Goal: Task Accomplishment & Management: Manage account settings

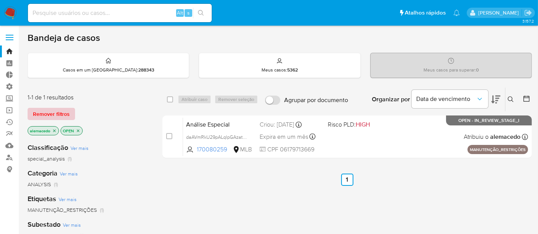
click at [54, 114] on span "Remover filtros" at bounding box center [51, 114] width 37 height 11
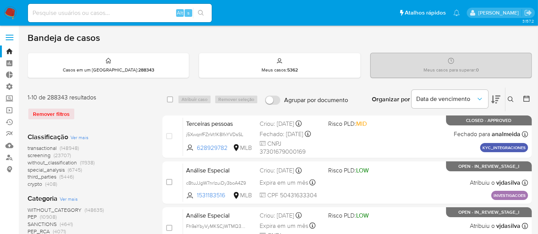
click at [514, 98] on icon at bounding box center [511, 100] width 6 height 6
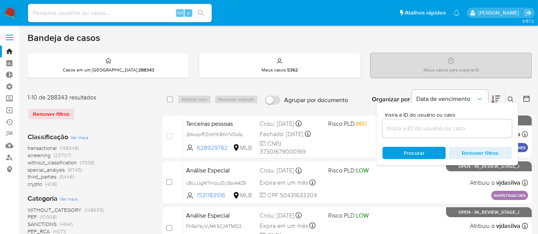
click at [426, 126] on input at bounding box center [447, 129] width 129 height 10
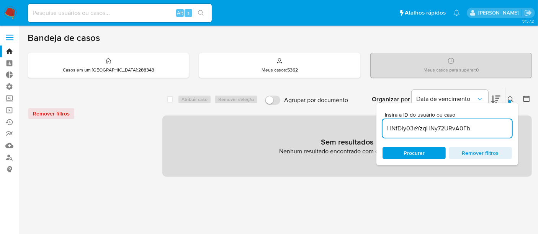
click at [388, 127] on input "HNfDly03eYzqHNy72URvA0Fh" at bounding box center [447, 129] width 129 height 10
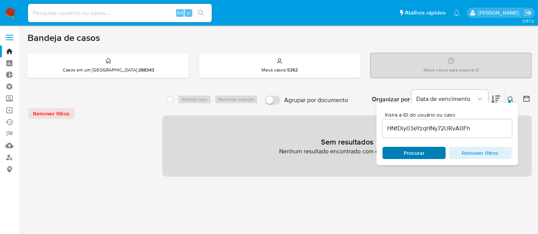
click at [409, 154] on span "Procurar" at bounding box center [414, 153] width 21 height 12
click at [387, 129] on input "HNfDly03eYzqHNy72URvA0Fh" at bounding box center [447, 129] width 129 height 10
click at [482, 125] on input "HNfDly03eYzqHNy72URvA0Fh" at bounding box center [447, 129] width 129 height 10
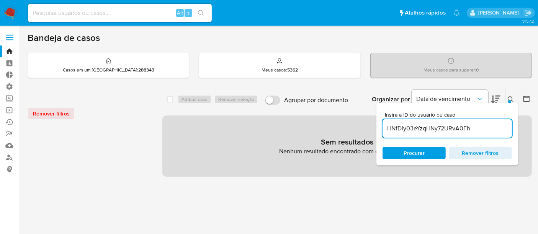
type input "HNfDly03eYzqHNy72URvA0Fh"
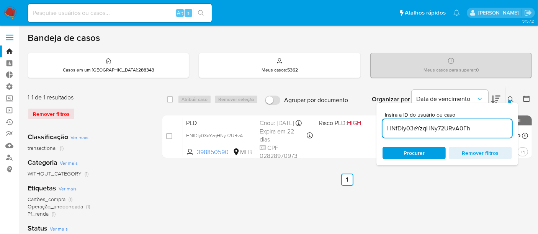
click at [511, 95] on button at bounding box center [512, 99] width 13 height 9
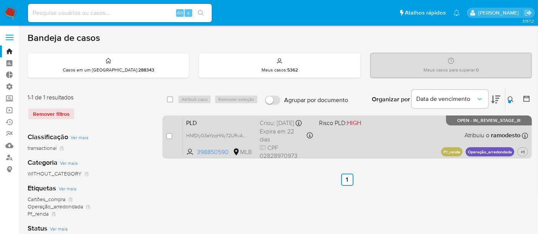
click at [364, 134] on div "PLD HNfDly03eYzqHNy72URvA0Fh 398850590 MLB Risco PLD: HIGH Criou: 12/08/2025 Cr…" at bounding box center [355, 137] width 345 height 39
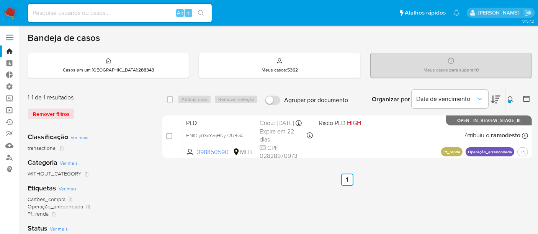
click at [12, 109] on link "Operações em massa" at bounding box center [45, 111] width 91 height 12
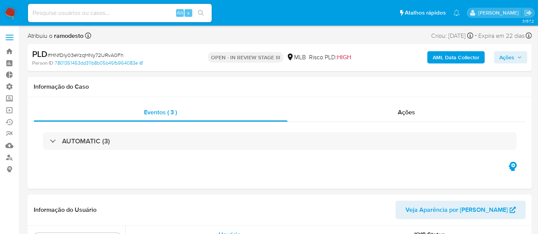
scroll to position [342, 0]
select select "10"
click at [403, 115] on span "Ações" at bounding box center [406, 112] width 17 height 9
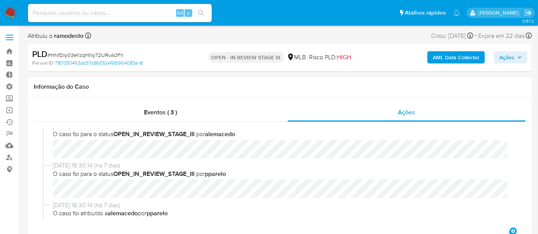
scroll to position [0, 0]
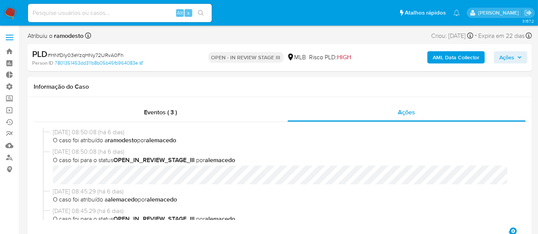
click at [506, 57] on span "Ações" at bounding box center [507, 57] width 15 height 12
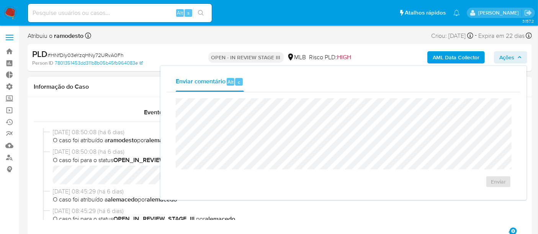
click at [107, 162] on span "O caso foi para o status OPEN_IN_REVIEW_STAGE_III por alemacedo" at bounding box center [283, 160] width 461 height 8
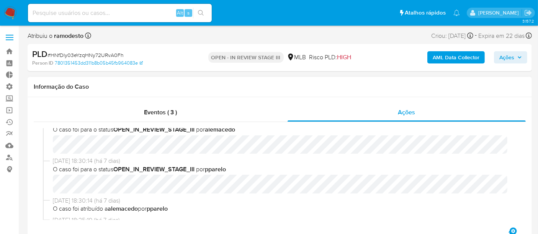
scroll to position [43, 0]
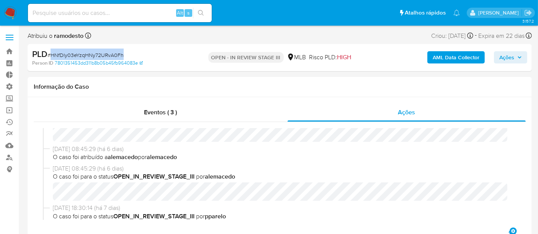
drag, startPoint x: 52, startPoint y: 53, endPoint x: 121, endPoint y: 59, distance: 69.6
click at [121, 59] on div "PLD # HNfDly03eYzqHNy72URvA0Fh" at bounding box center [113, 54] width 162 height 11
copy span "HNfDly03eYzqHNy72URvA0Fh"
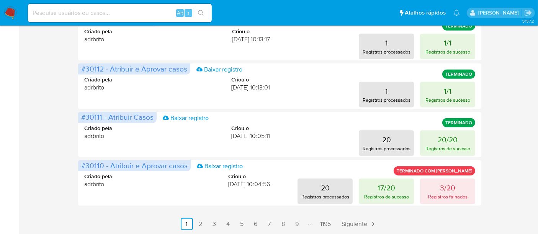
scroll to position [377, 0]
click at [199, 225] on link "2" at bounding box center [201, 224] width 12 height 12
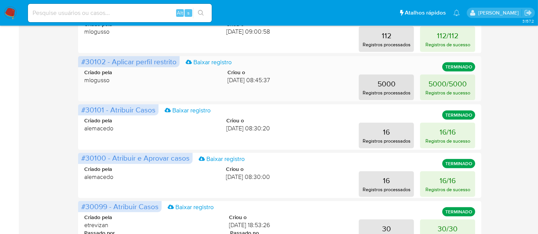
scroll to position [340, 0]
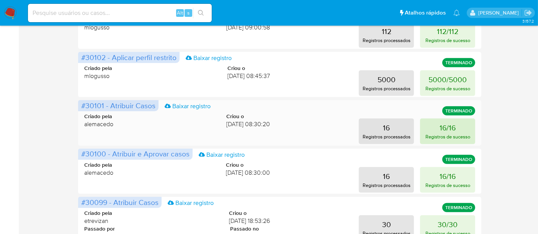
click at [445, 137] on p "Registros de sucesso" at bounding box center [448, 136] width 45 height 7
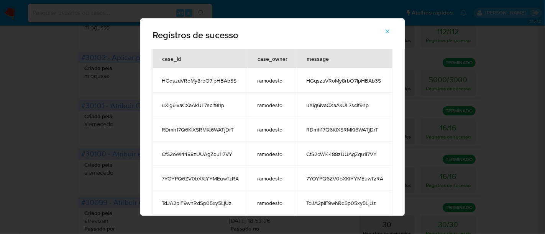
click at [391, 28] on icon "button" at bounding box center [387, 31] width 7 height 7
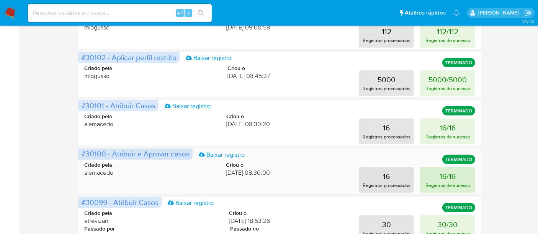
click at [459, 179] on button "16/16 Registros de sucesso" at bounding box center [447, 180] width 55 height 26
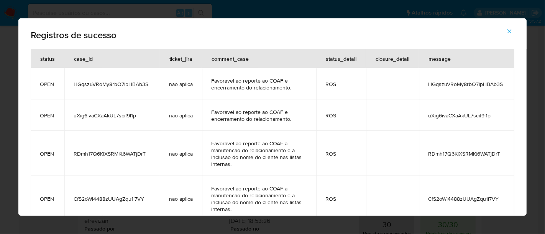
click at [510, 31] on icon "button" at bounding box center [509, 31] width 7 height 7
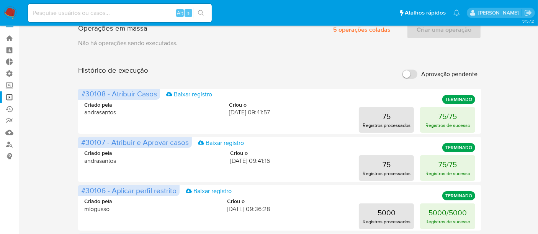
scroll to position [0, 0]
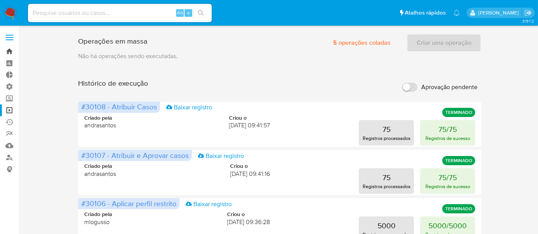
click at [7, 49] on link "Bandeja" at bounding box center [45, 52] width 91 height 12
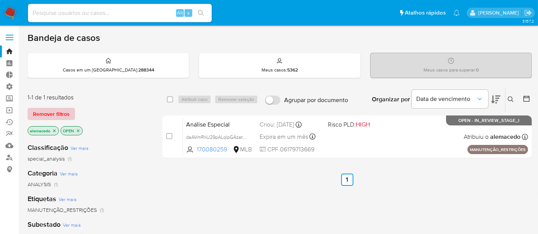
click at [56, 116] on span "Remover filtros" at bounding box center [51, 114] width 37 height 11
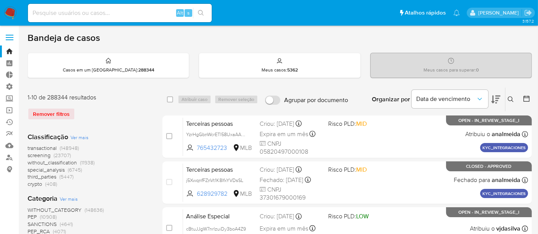
click at [509, 98] on icon at bounding box center [511, 100] width 6 height 6
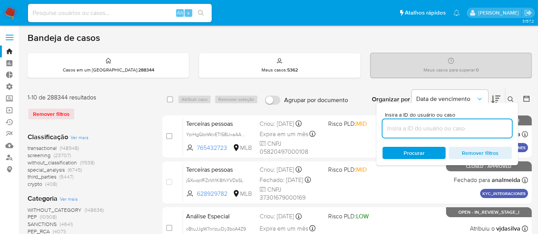
click at [410, 128] on input at bounding box center [447, 129] width 129 height 10
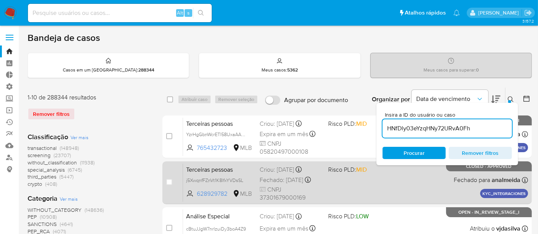
type input "HNfDly03eYzqHNy72URvA0Fh"
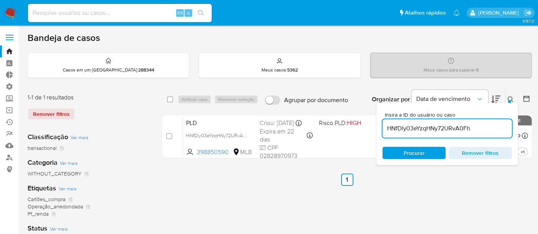
click at [423, 155] on span "Procurar" at bounding box center [414, 153] width 21 height 12
click at [167, 98] on input "checkbox" at bounding box center [170, 100] width 6 height 6
checkbox input "true"
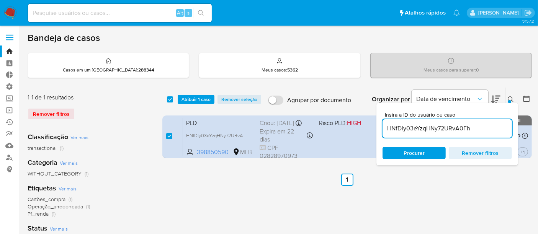
click at [520, 85] on div "Bandeja de casos Casos em um prato : 288344 Meus casos : 5362 Meus casos para s…" at bounding box center [280, 228] width 505 height 392
click at [514, 98] on icon at bounding box center [511, 100] width 6 height 6
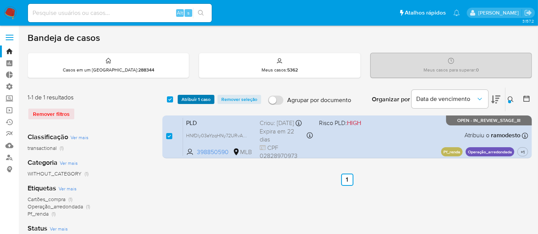
click at [194, 99] on span "Atribuir 1 caso" at bounding box center [196, 100] width 29 height 8
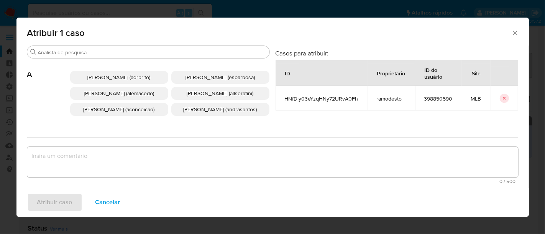
click at [104, 97] on span "Alexandra Macedo Da Silva (alemacedo)" at bounding box center [119, 94] width 70 height 8
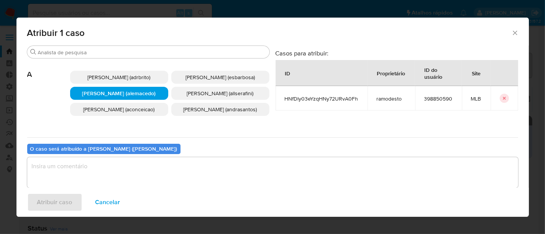
click at [88, 167] on textarea "assign-modal" at bounding box center [272, 172] width 491 height 31
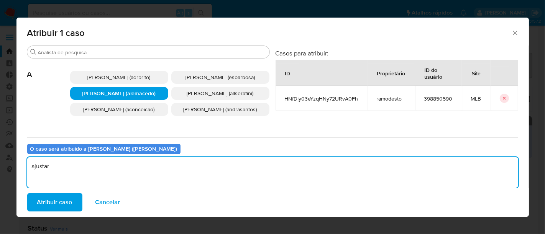
type textarea "ajustar"
click at [59, 190] on div "Atribuir caso Cancelar" at bounding box center [272, 202] width 512 height 29
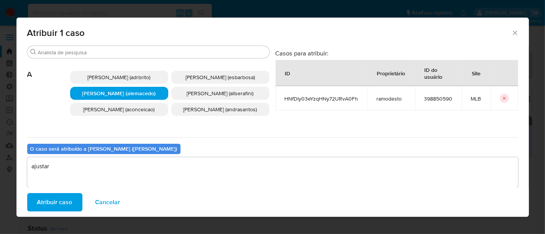
click at [60, 200] on span "Atribuir caso" at bounding box center [54, 202] width 35 height 17
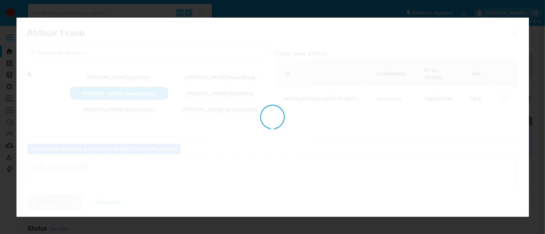
checkbox input "false"
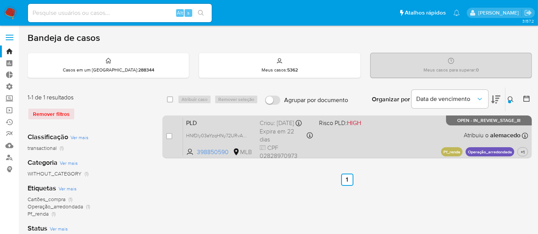
click at [381, 128] on div "PLD HNfDly03eYzqHNy72URvA0Fh 398850590 MLB Risco PLD: HIGH Criou: 12/08/2025 Cr…" at bounding box center [355, 137] width 345 height 39
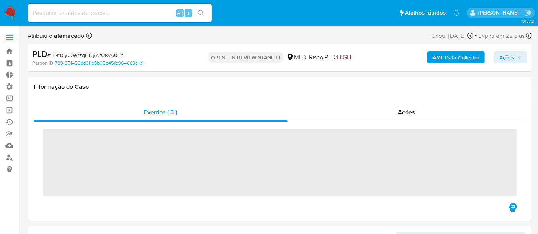
scroll to position [59, 0]
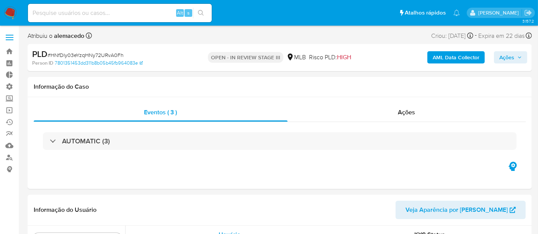
select select "10"
click at [406, 113] on span "Ações" at bounding box center [406, 112] width 17 height 9
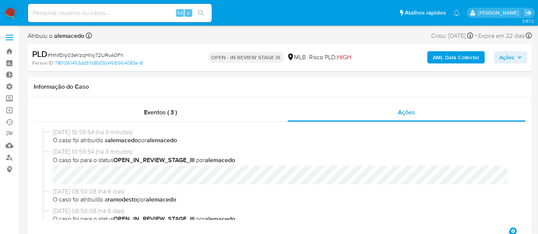
drag, startPoint x: 514, startPoint y: 54, endPoint x: 510, endPoint y: 56, distance: 4.3
click at [514, 52] on span "Ações" at bounding box center [507, 57] width 15 height 12
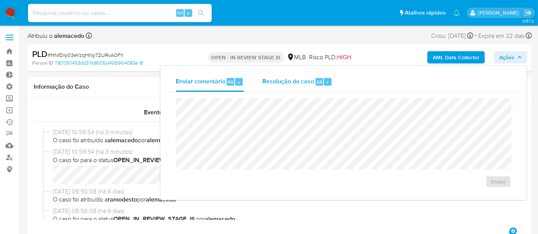
click at [295, 80] on span "Resolução do caso" at bounding box center [288, 81] width 52 height 9
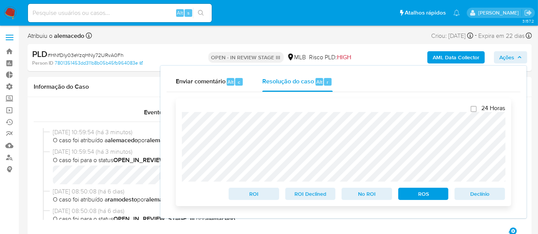
click at [431, 197] on span "ROS" at bounding box center [424, 194] width 40 height 11
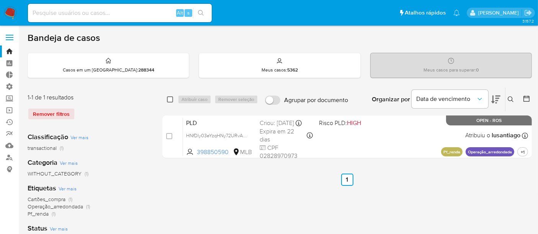
click at [170, 98] on input "checkbox" at bounding box center [170, 100] width 6 height 6
checkbox input "true"
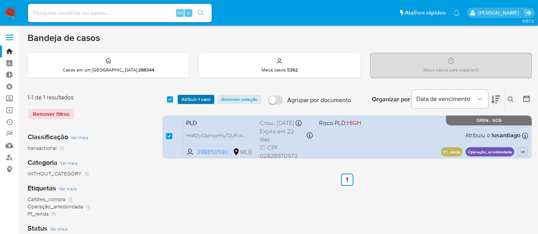
click at [186, 98] on span "Atribuir 1 caso" at bounding box center [196, 100] width 29 height 8
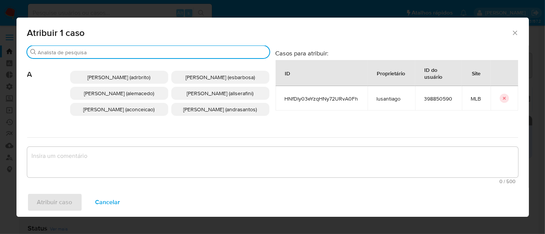
click at [150, 55] on input "Procurar" at bounding box center [152, 52] width 228 height 7
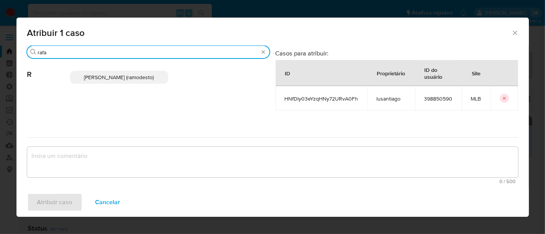
type input "rafa"
drag, startPoint x: 123, startPoint y: 78, endPoint x: 109, endPoint y: 100, distance: 25.3
click at [123, 78] on span "[PERSON_NAME] (ramodesto)" at bounding box center [119, 78] width 70 height 8
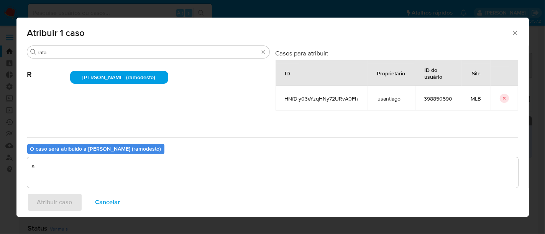
click at [51, 176] on textarea "a" at bounding box center [272, 172] width 491 height 31
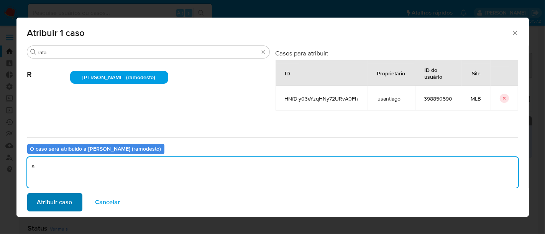
type textarea "a"
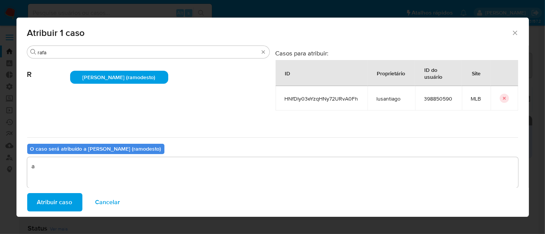
click at [54, 204] on span "Atribuir caso" at bounding box center [54, 202] width 35 height 17
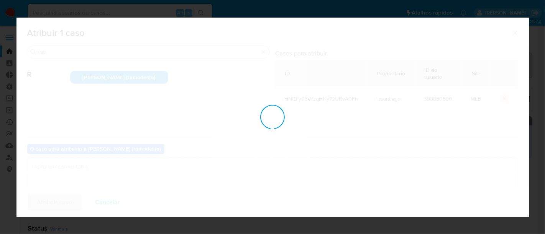
checkbox input "false"
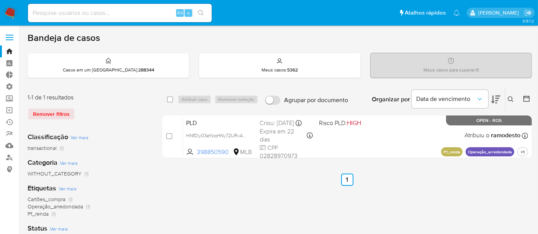
click at [511, 95] on button at bounding box center [512, 99] width 13 height 9
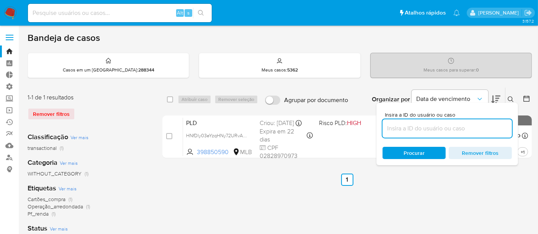
click at [410, 127] on input at bounding box center [447, 129] width 129 height 10
type input "k9xxsA6fBK6pG7Yd4tBjrJNb"
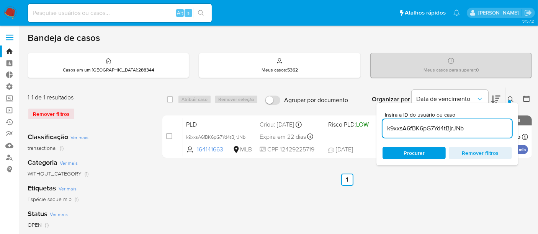
click at [510, 98] on icon at bounding box center [511, 100] width 6 height 6
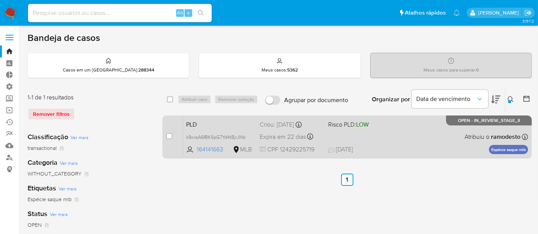
click at [367, 134] on div "PLD k9xxsA6fBK6pG7Yd4tBjrJNb 164141663 MLB Risco PLD: LOW Criou: 12/08/2025 Cri…" at bounding box center [355, 137] width 345 height 39
click at [205, 138] on span "k9xxsA6fBK6pG7Yd4tBjrJNb" at bounding box center [215, 137] width 59 height 8
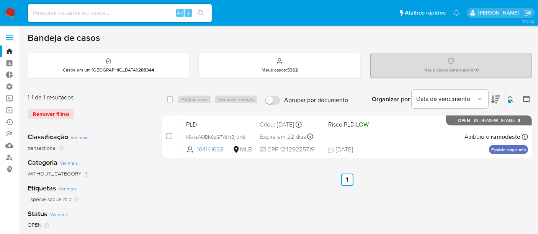
click at [511, 97] on icon at bounding box center [511, 100] width 6 height 6
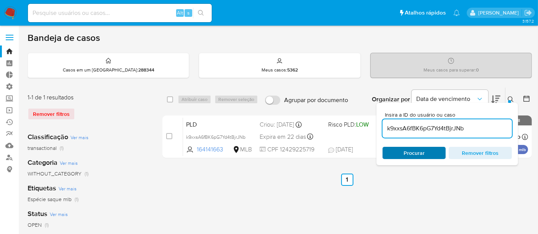
click at [418, 149] on span "Procurar" at bounding box center [414, 153] width 21 height 12
click at [513, 98] on icon at bounding box center [511, 100] width 6 height 6
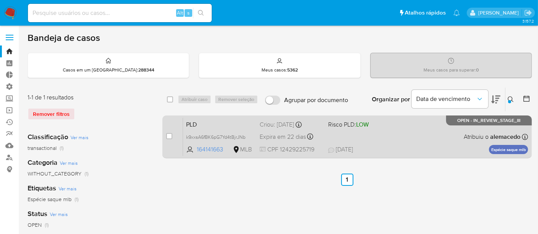
click at [227, 124] on span "PLD" at bounding box center [219, 124] width 67 height 10
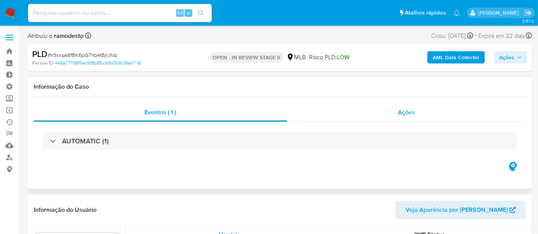
scroll to position [342, 0]
select select "10"
click at [414, 113] on span "Ações" at bounding box center [406, 112] width 17 height 9
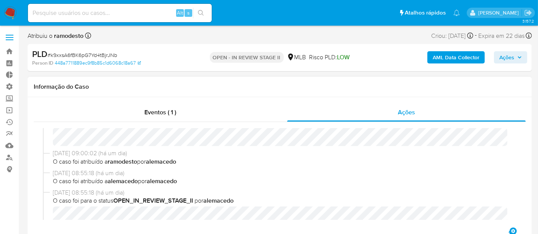
scroll to position [0, 0]
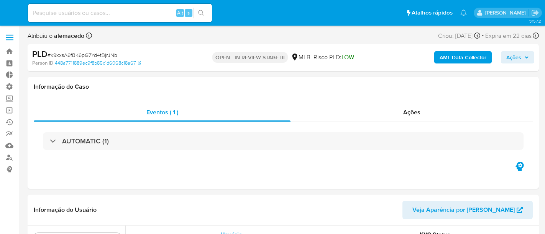
select select "10"
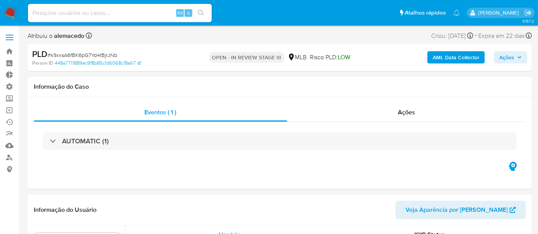
scroll to position [342, 0]
click at [514, 57] on span "Ações" at bounding box center [507, 57] width 15 height 12
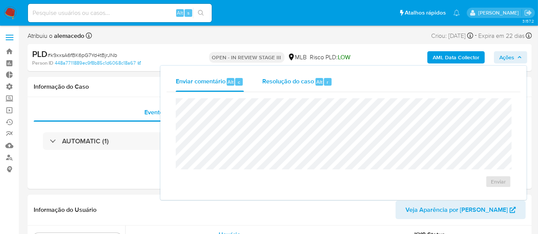
click at [288, 78] on span "Resolução do caso" at bounding box center [288, 81] width 52 height 9
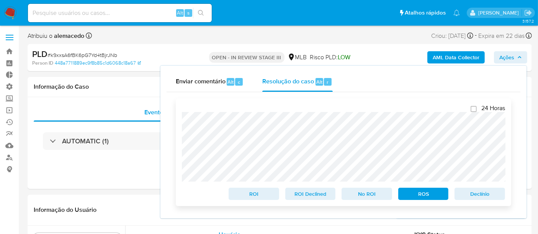
click at [433, 195] on span "ROS" at bounding box center [424, 194] width 40 height 11
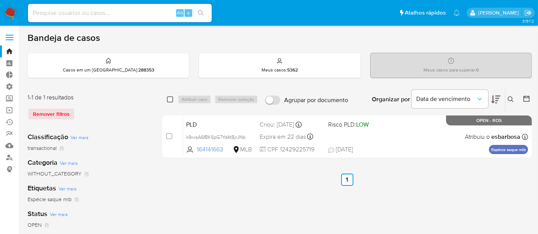
click at [169, 97] on input "checkbox" at bounding box center [170, 100] width 6 height 6
checkbox input "true"
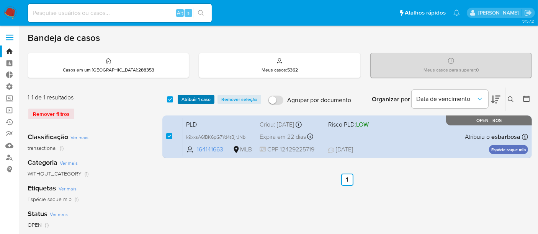
click at [190, 100] on span "Atribuir 1 caso" at bounding box center [196, 100] width 29 height 8
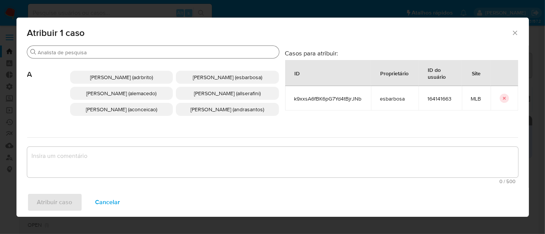
click at [71, 53] on input "Procurar" at bounding box center [157, 52] width 238 height 7
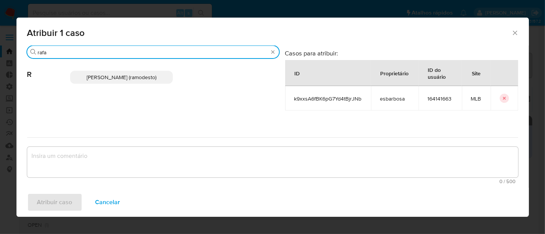
type input "rafa"
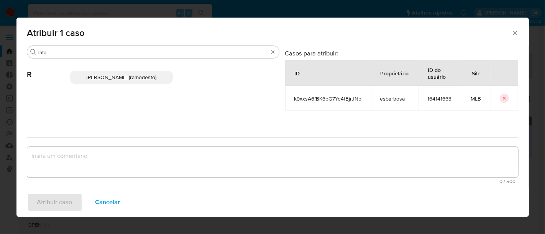
click at [126, 74] on span "[PERSON_NAME] (ramodesto)" at bounding box center [122, 78] width 70 height 8
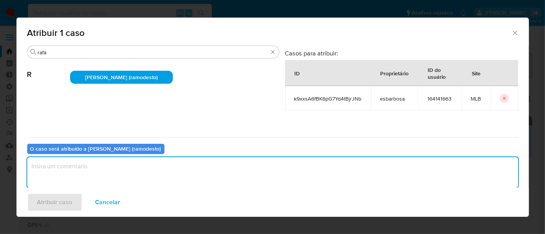
click at [92, 170] on textarea "assign-modal" at bounding box center [272, 172] width 491 height 31
type textarea "a"
click at [59, 208] on span "Atribuir caso" at bounding box center [54, 202] width 35 height 17
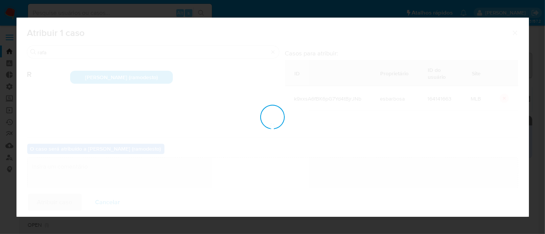
checkbox input "false"
